Goal: Book appointment/travel/reservation

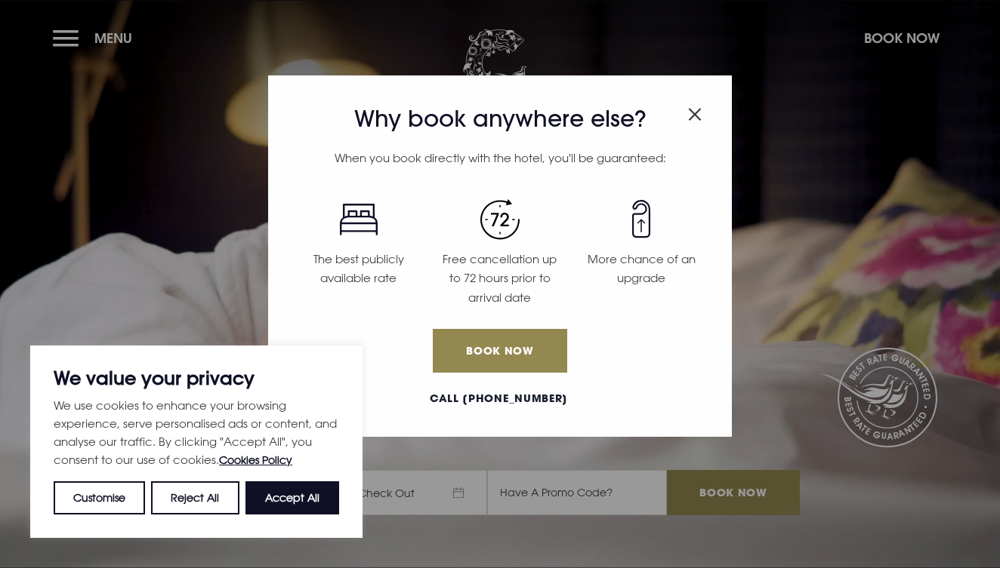
click at [295, 507] on button "Accept All" at bounding box center [292, 498] width 94 height 33
checkbox input "true"
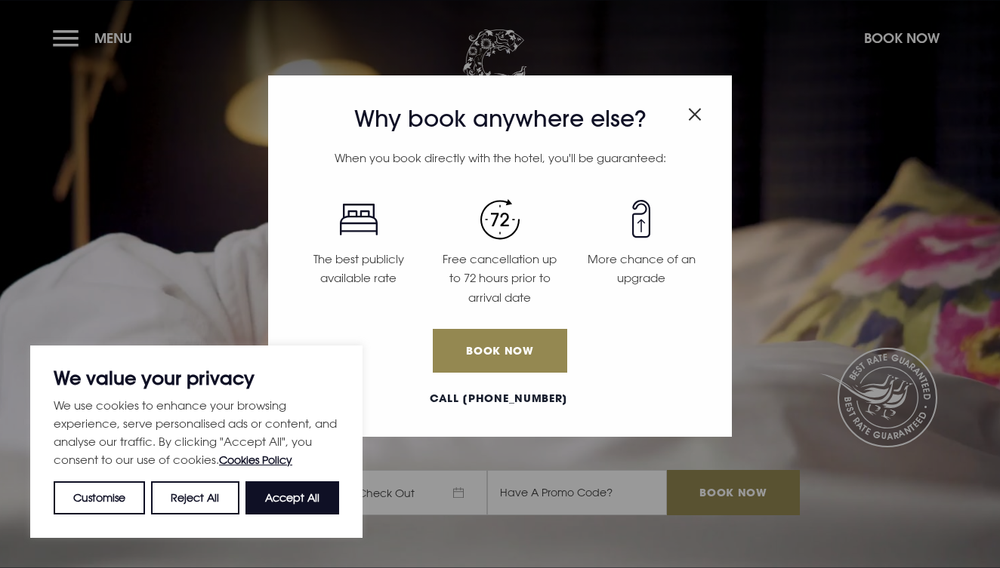
checkbox input "true"
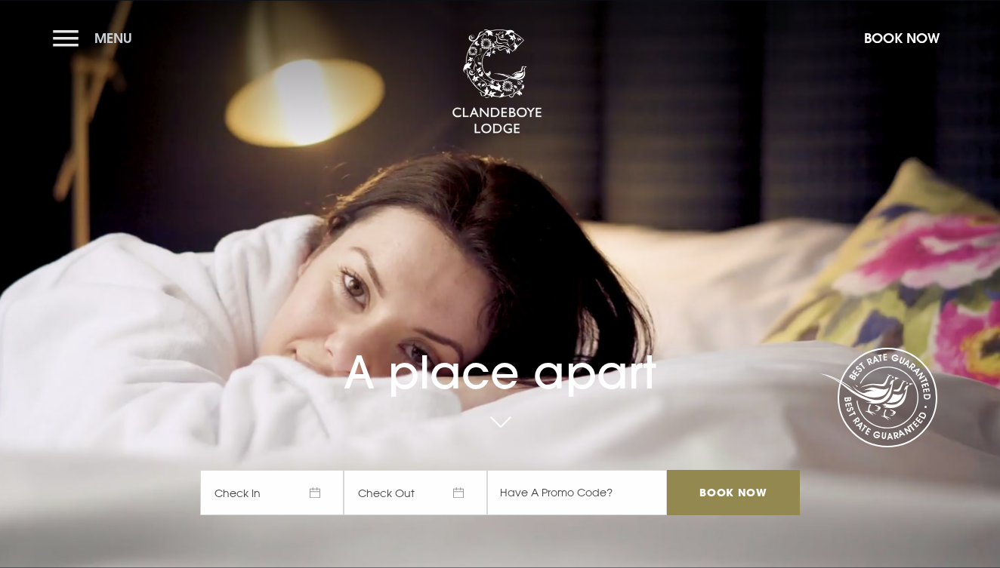
click at [72, 36] on button "Menu" at bounding box center [96, 38] width 87 height 32
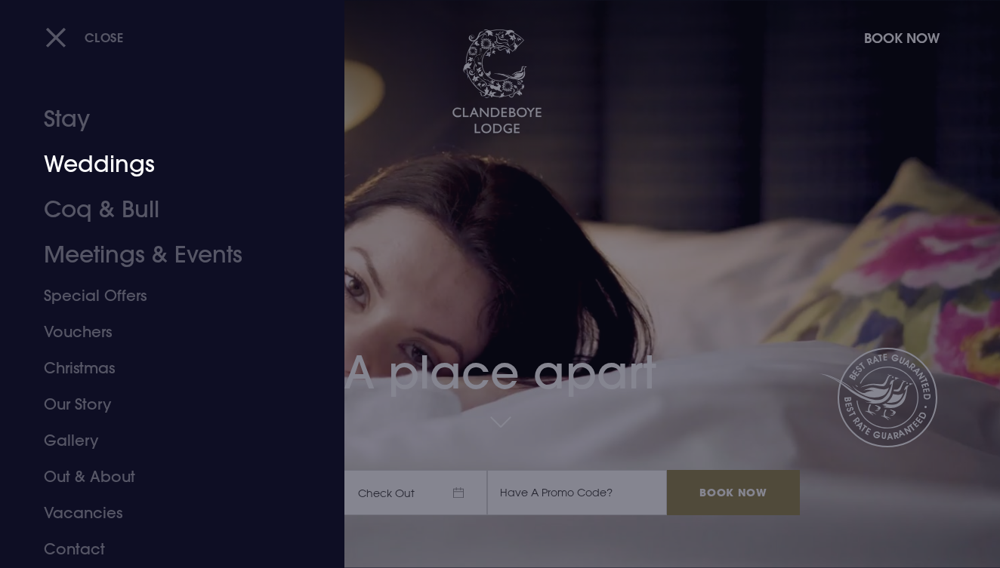
click at [109, 168] on link "Weddings" at bounding box center [162, 164] width 236 height 45
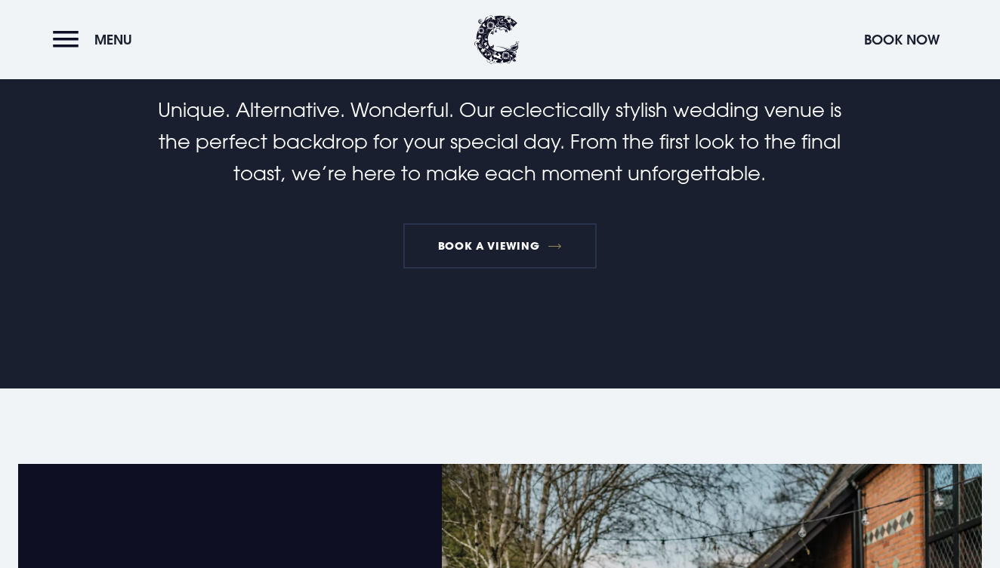
scroll to position [587, 0]
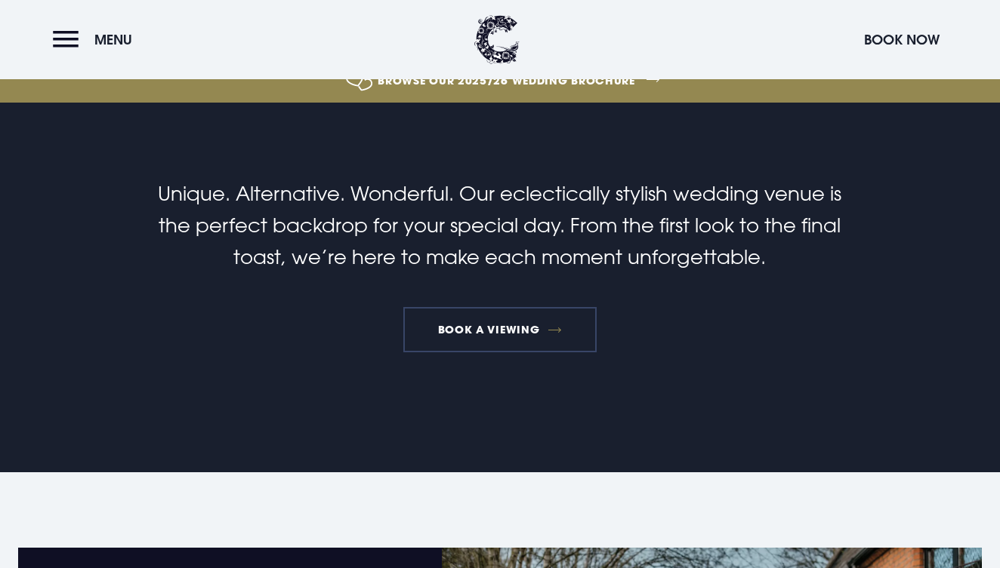
click at [474, 323] on link "Book a viewing" at bounding box center [499, 329] width 193 height 45
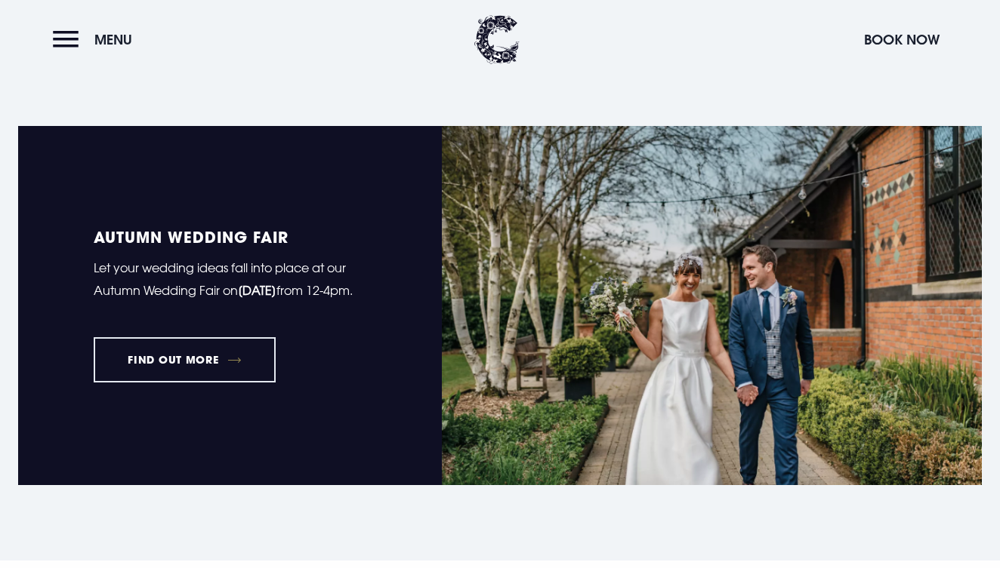
scroll to position [1043, 0]
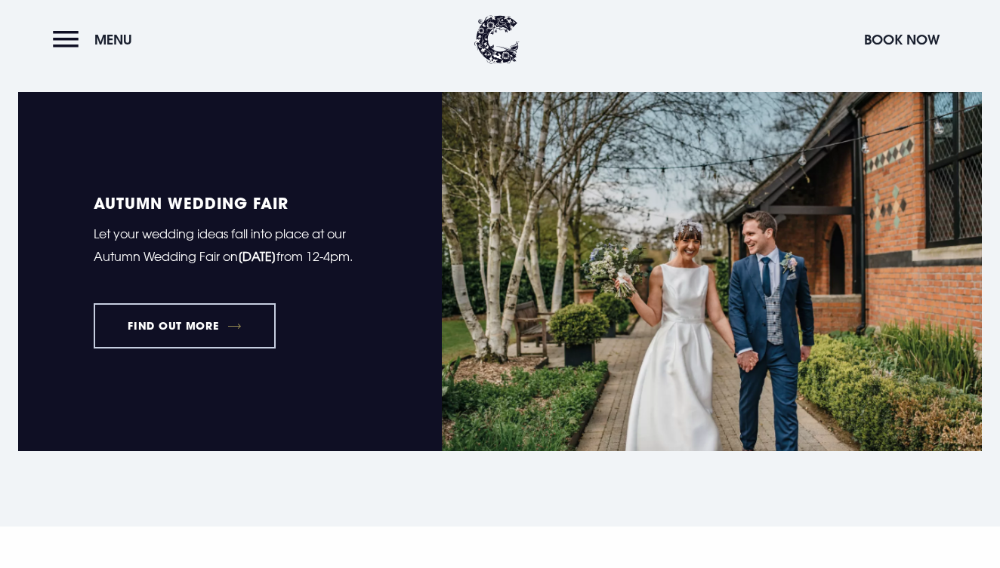
click at [205, 332] on link "FIND OUT MORE" at bounding box center [185, 325] width 182 height 45
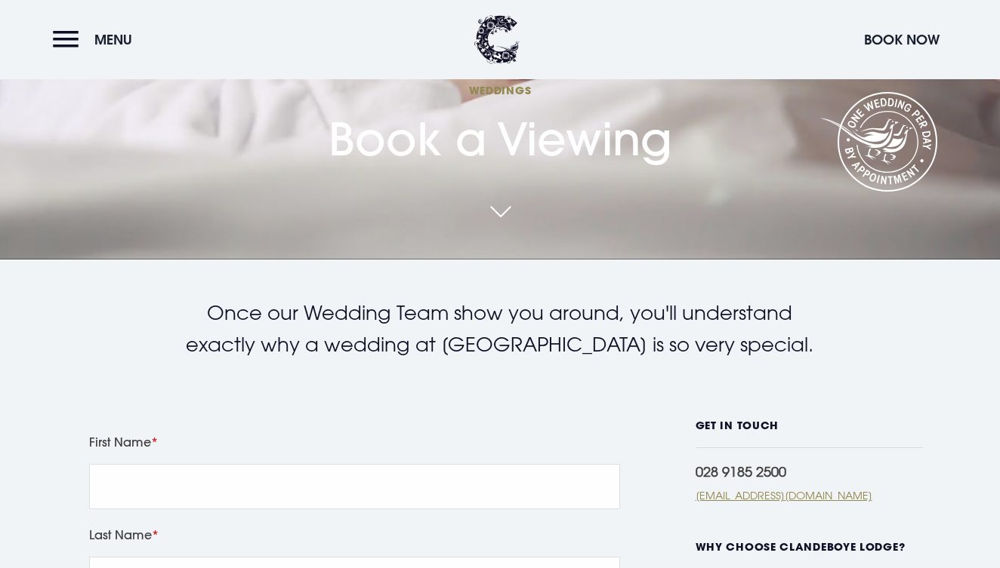
scroll to position [277, 0]
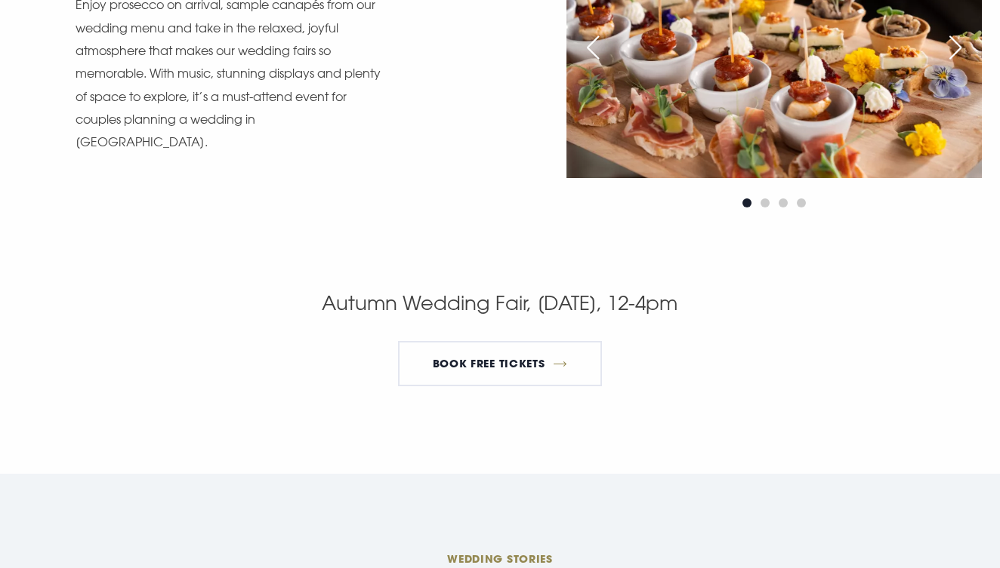
scroll to position [2220, 0]
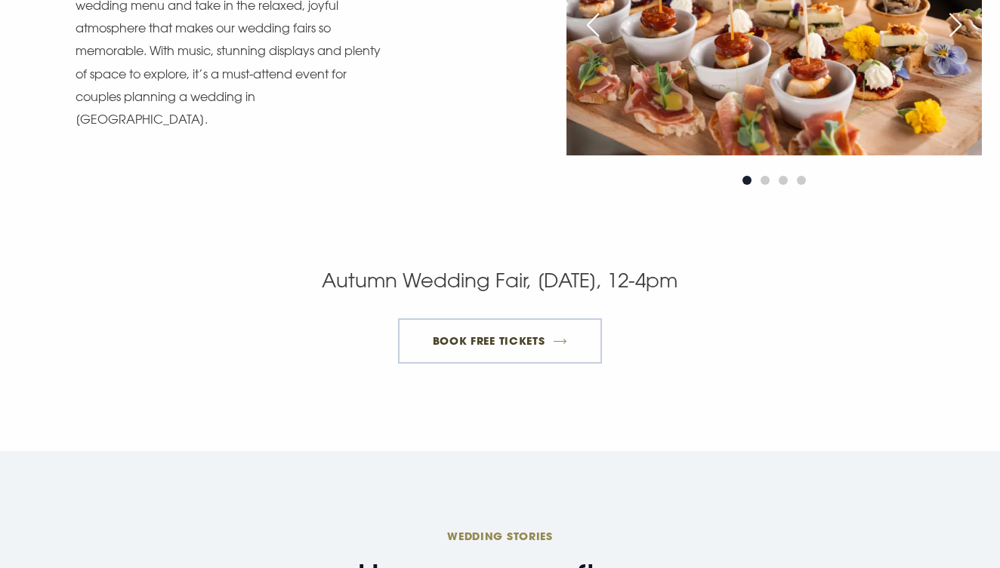
click at [513, 349] on link "BOOK FREE TICKETS" at bounding box center [500, 341] width 204 height 45
